Goal: Browse casually: Explore the website without a specific task or goal

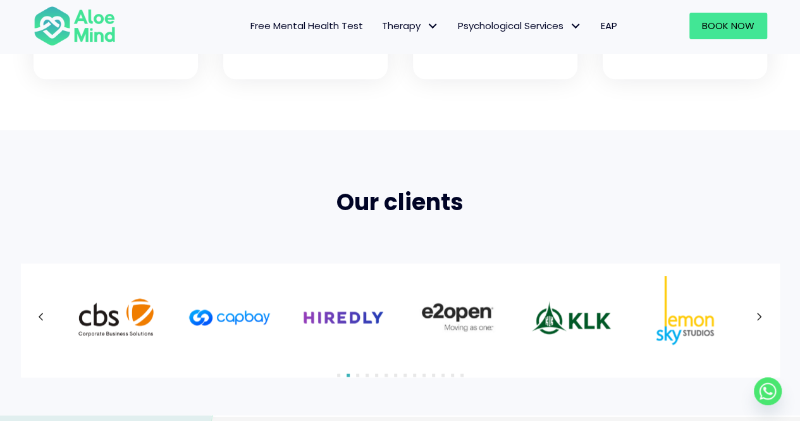
scroll to position [759, 0]
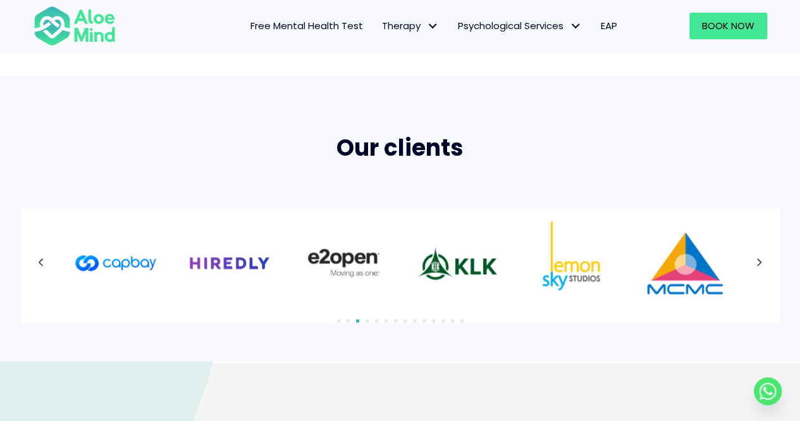
click at [34, 266] on button "Previous" at bounding box center [41, 262] width 23 height 23
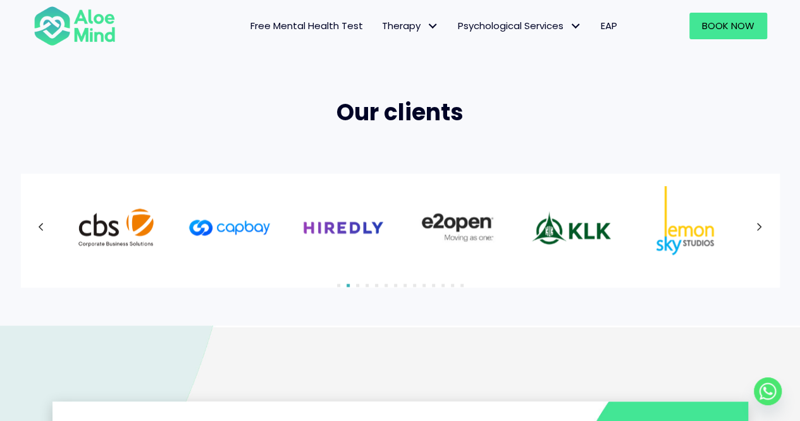
scroll to position [822, 0]
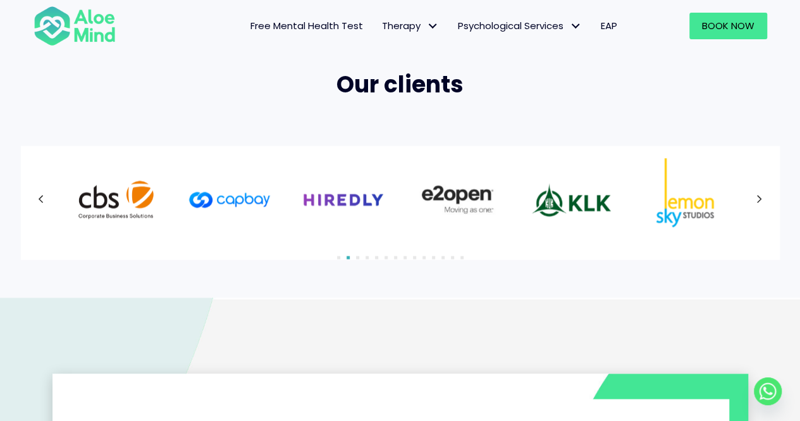
click at [237, 198] on img "Slide 3 of 5" at bounding box center [230, 199] width 82 height 82
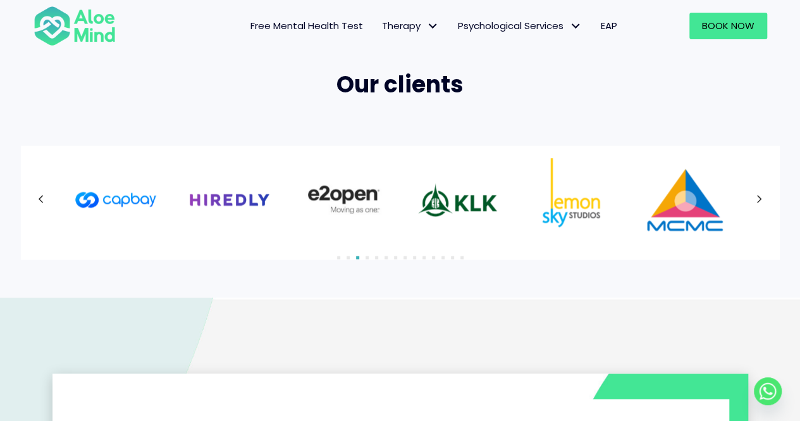
click at [46, 197] on button "Previous" at bounding box center [41, 199] width 23 height 23
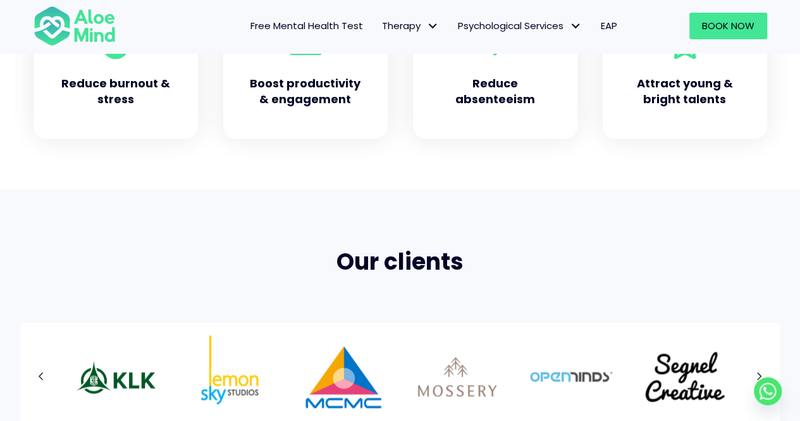
scroll to position [759, 0]
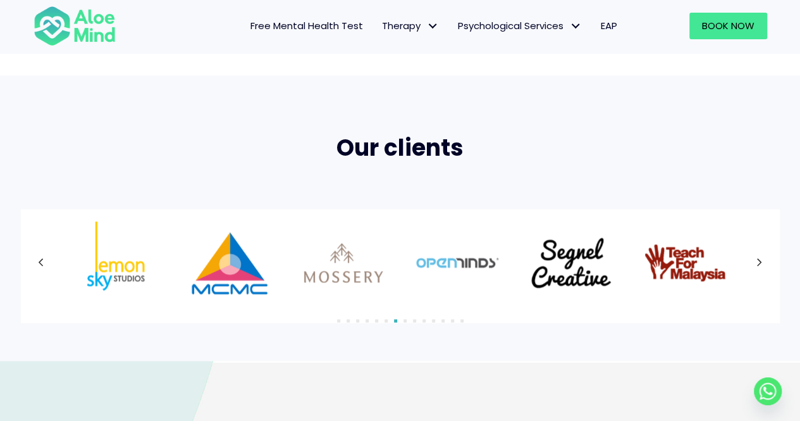
click at [759, 258] on icon at bounding box center [760, 262] width 6 height 16
click at [759, 258] on div at bounding box center [401, 262] width 734 height 82
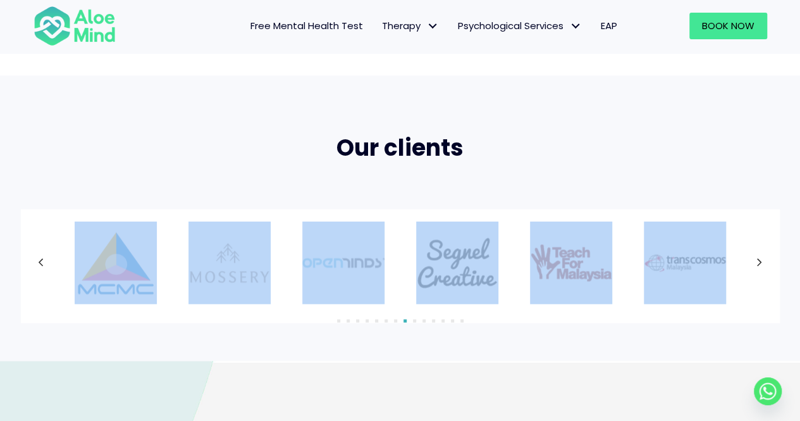
click at [759, 258] on icon at bounding box center [760, 262] width 6 height 16
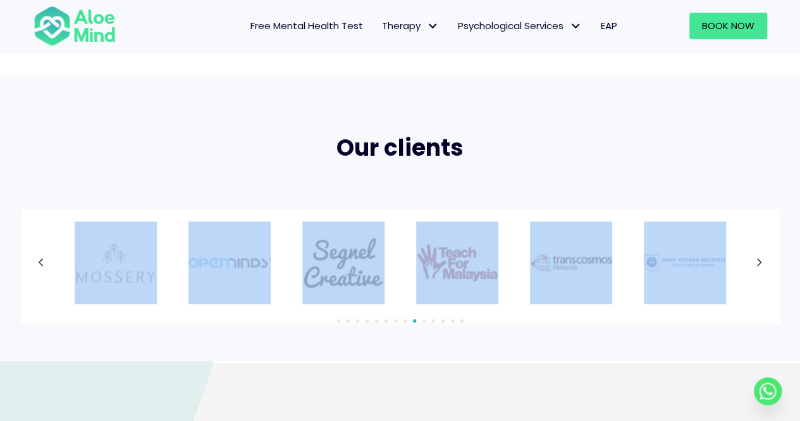
click at [759, 258] on icon at bounding box center [760, 262] width 6 height 16
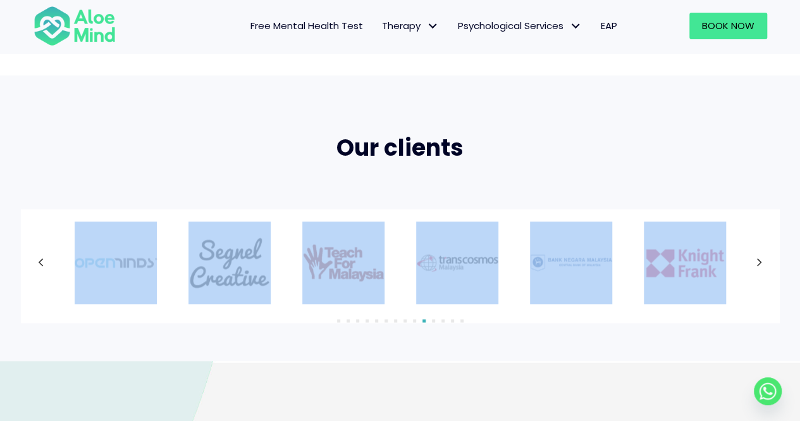
click at [579, 335] on div "Our clients 1" at bounding box center [400, 217] width 800 height 285
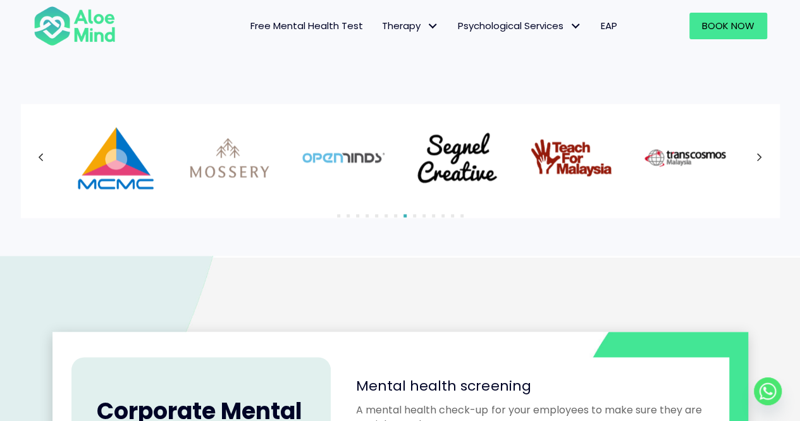
scroll to position [863, 0]
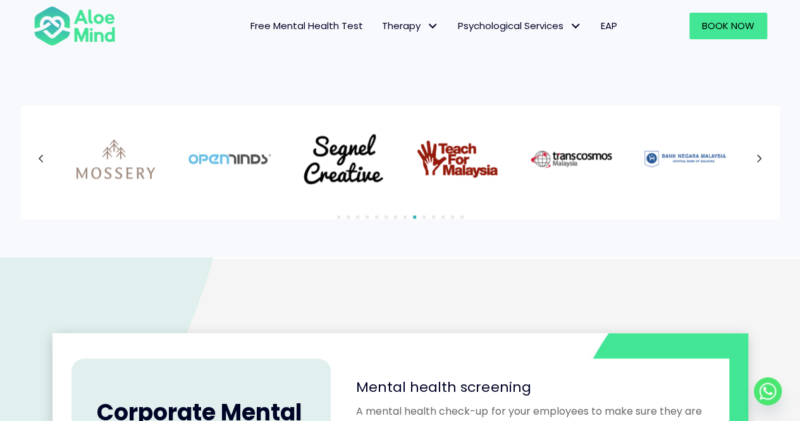
click at [40, 157] on icon at bounding box center [41, 158] width 5 height 8
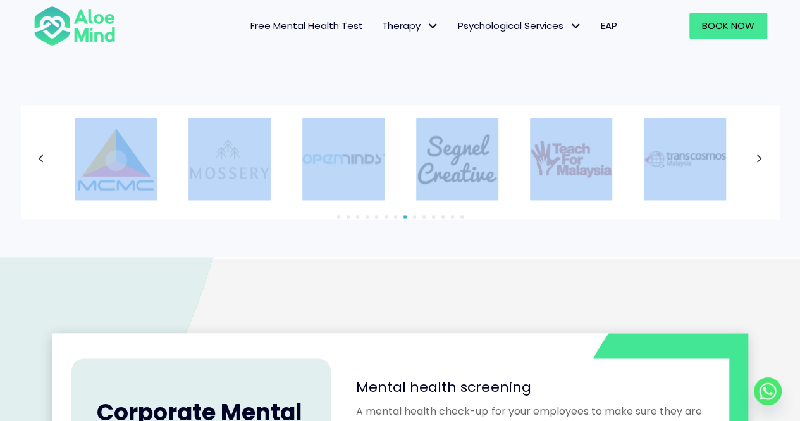
click at [40, 157] on div at bounding box center [401, 159] width 734 height 82
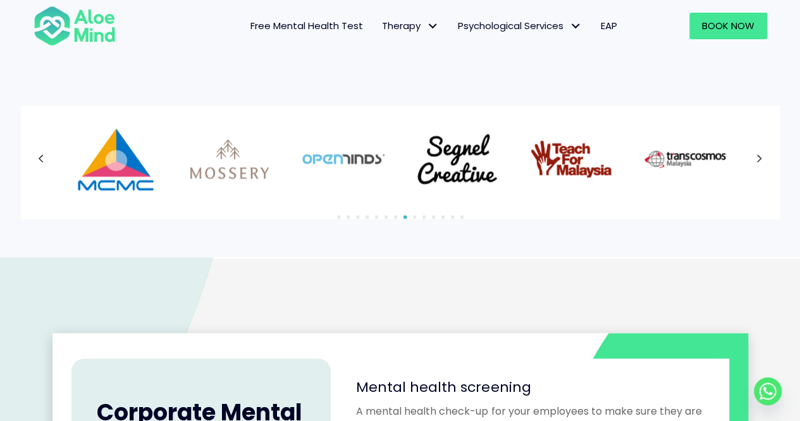
click at [40, 157] on div at bounding box center [401, 159] width 734 height 82
click at [40, 157] on icon at bounding box center [41, 158] width 5 height 8
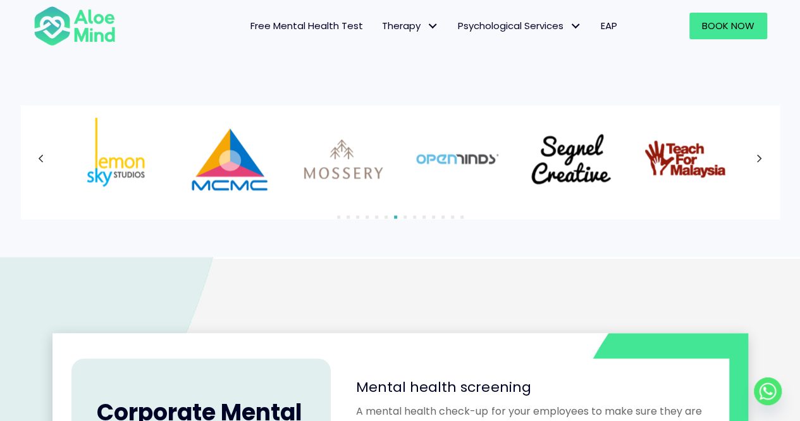
click at [40, 157] on div at bounding box center [401, 159] width 734 height 82
click at [40, 157] on icon at bounding box center [41, 158] width 5 height 8
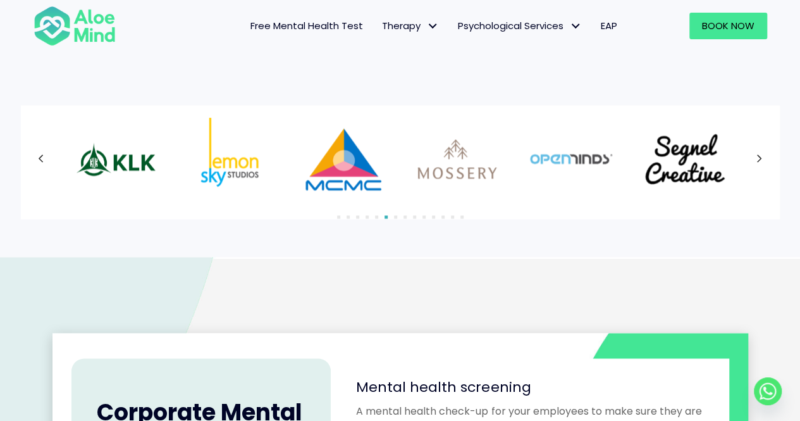
click at [40, 157] on icon at bounding box center [41, 158] width 5 height 8
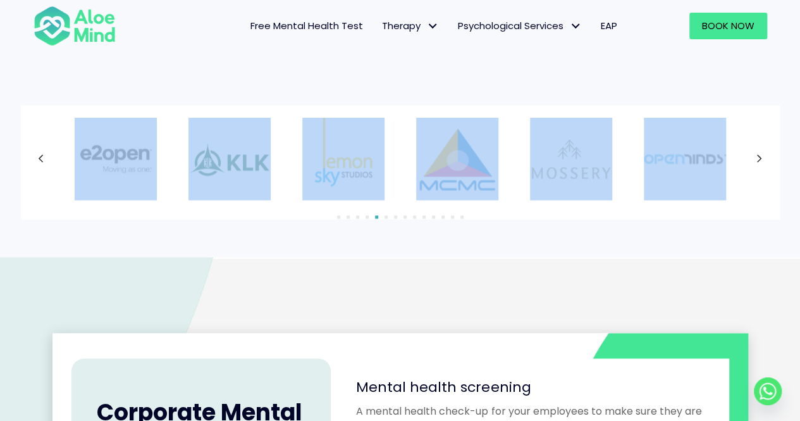
click at [40, 157] on div at bounding box center [401, 159] width 734 height 82
click at [40, 157] on icon at bounding box center [41, 158] width 5 height 8
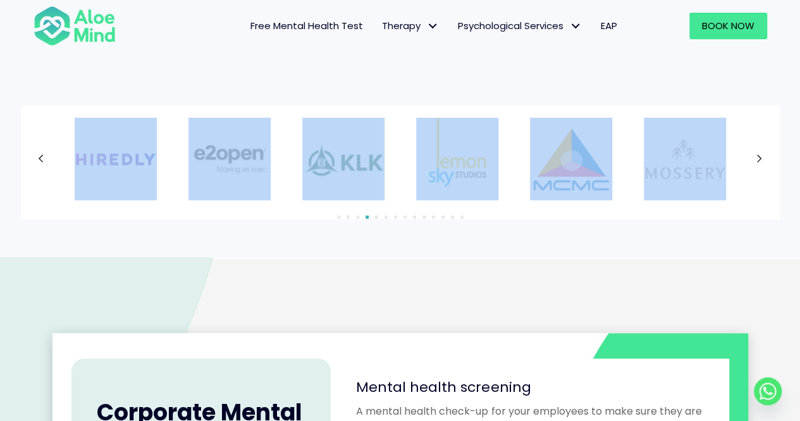
click at [40, 157] on icon at bounding box center [41, 158] width 5 height 8
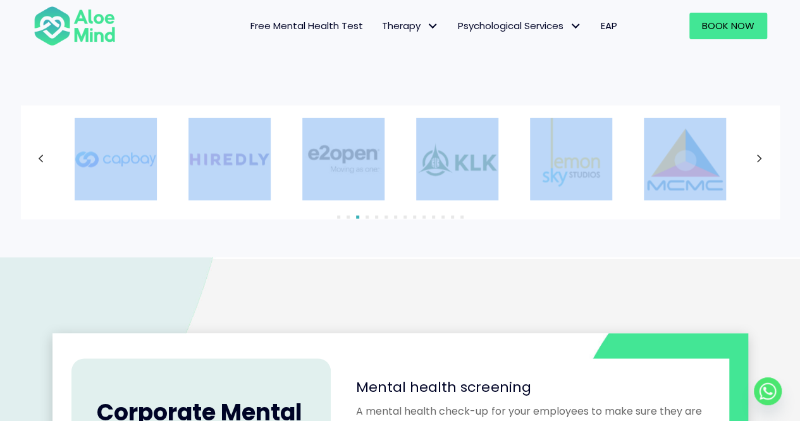
click at [40, 157] on icon at bounding box center [41, 158] width 5 height 8
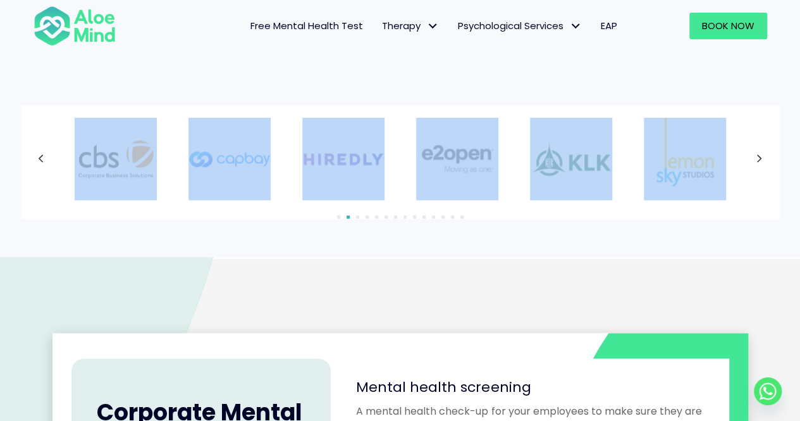
click at [270, 238] on div "Our clients 1" at bounding box center [400, 114] width 800 height 285
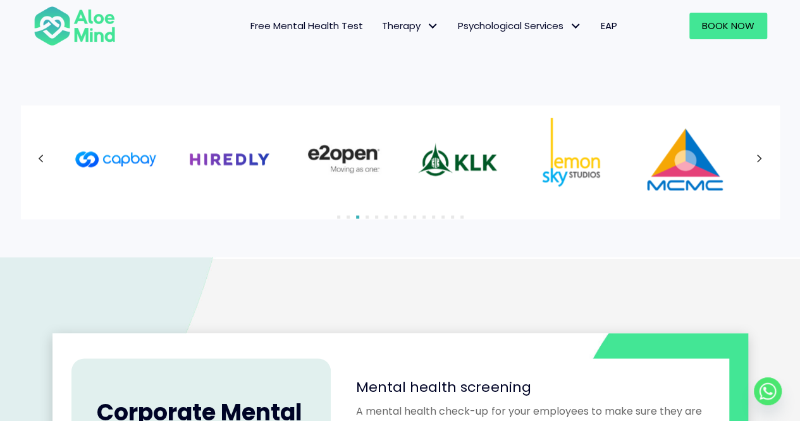
click at [36, 166] on button "Previous" at bounding box center [41, 158] width 23 height 23
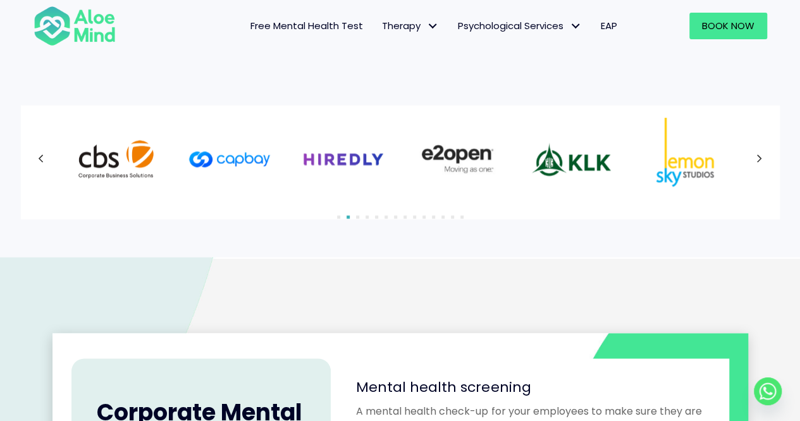
click at [36, 166] on button "Previous" at bounding box center [41, 158] width 23 height 23
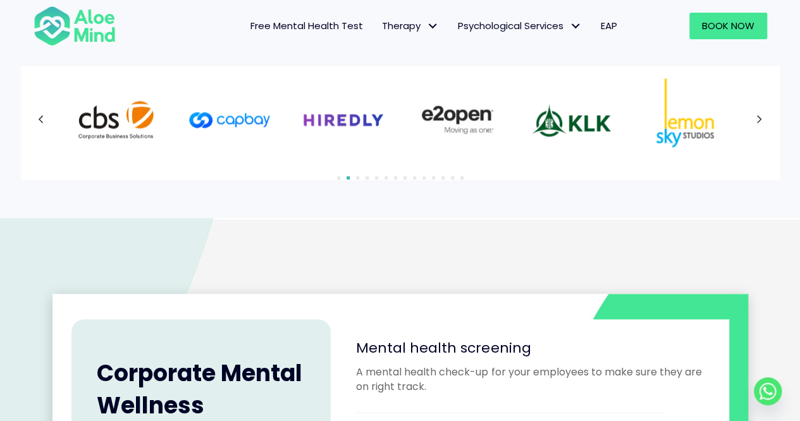
scroll to position [898, 0]
